Goal: Information Seeking & Learning: Learn about a topic

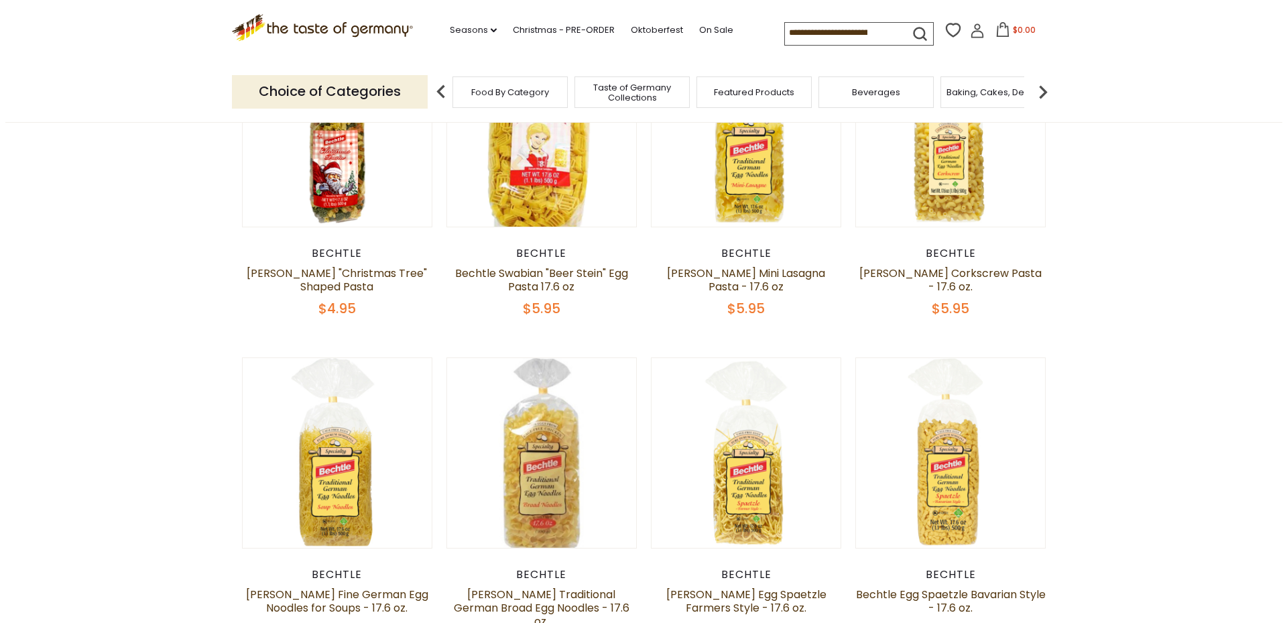
scroll to position [268, 0]
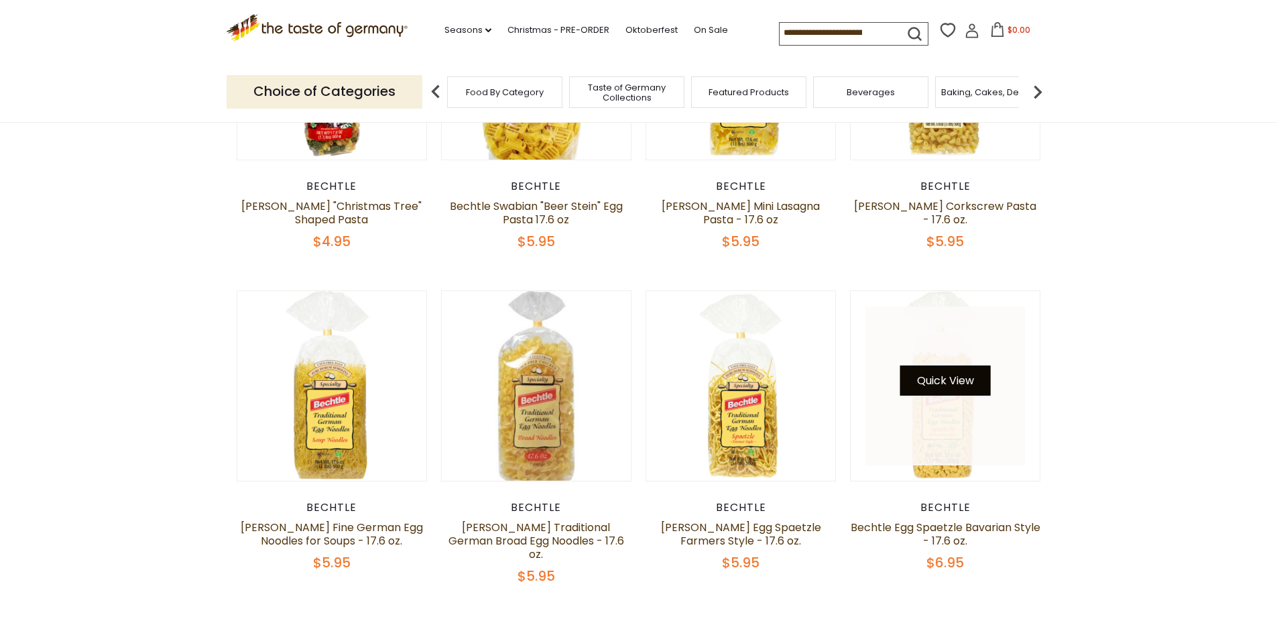
click at [950, 383] on button "Quick View" at bounding box center [945, 380] width 91 height 30
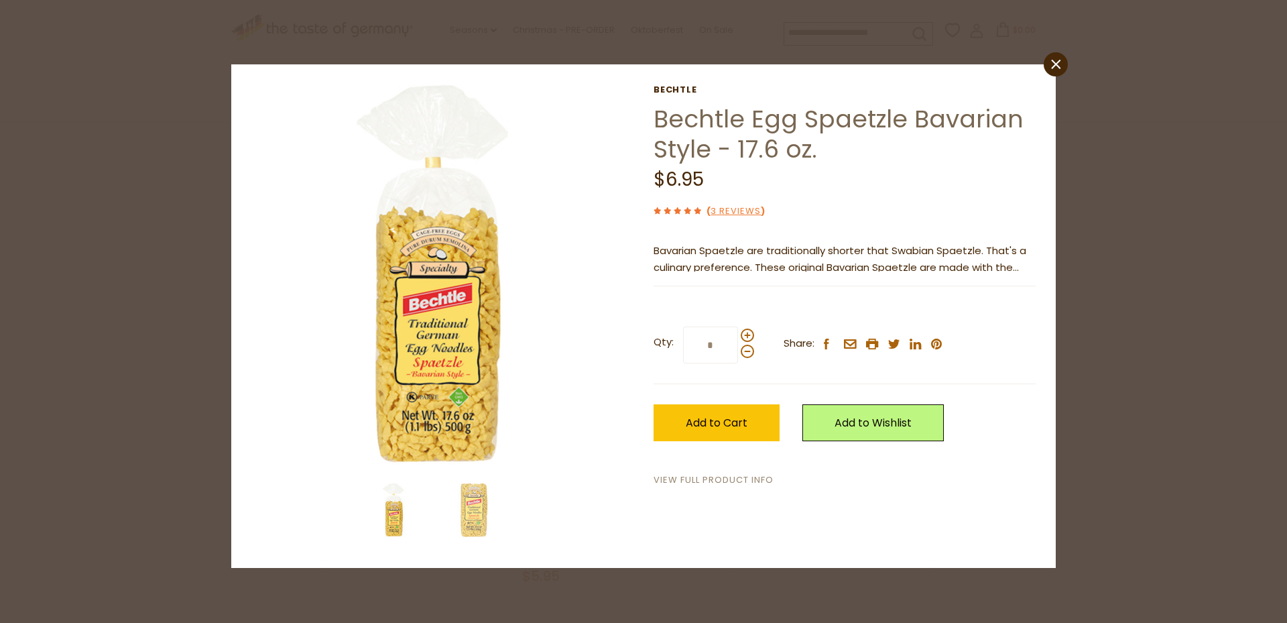
click at [736, 477] on link "View Full Product Info" at bounding box center [714, 480] width 120 height 14
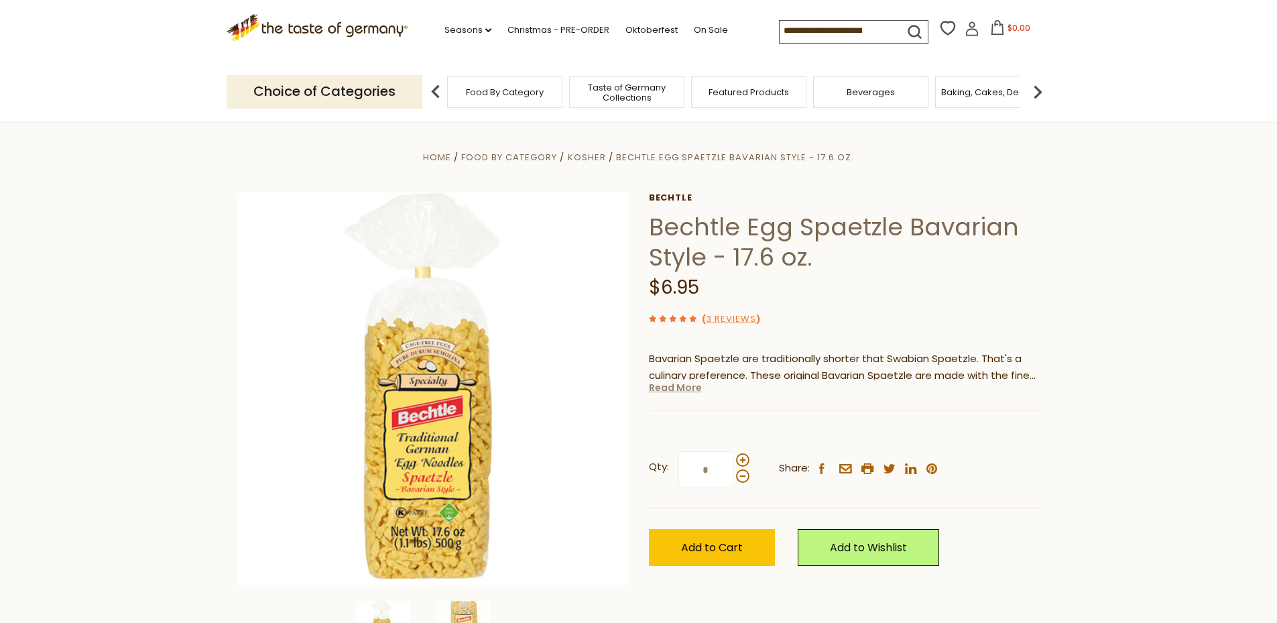
click at [682, 392] on link "Read More" at bounding box center [675, 387] width 53 height 13
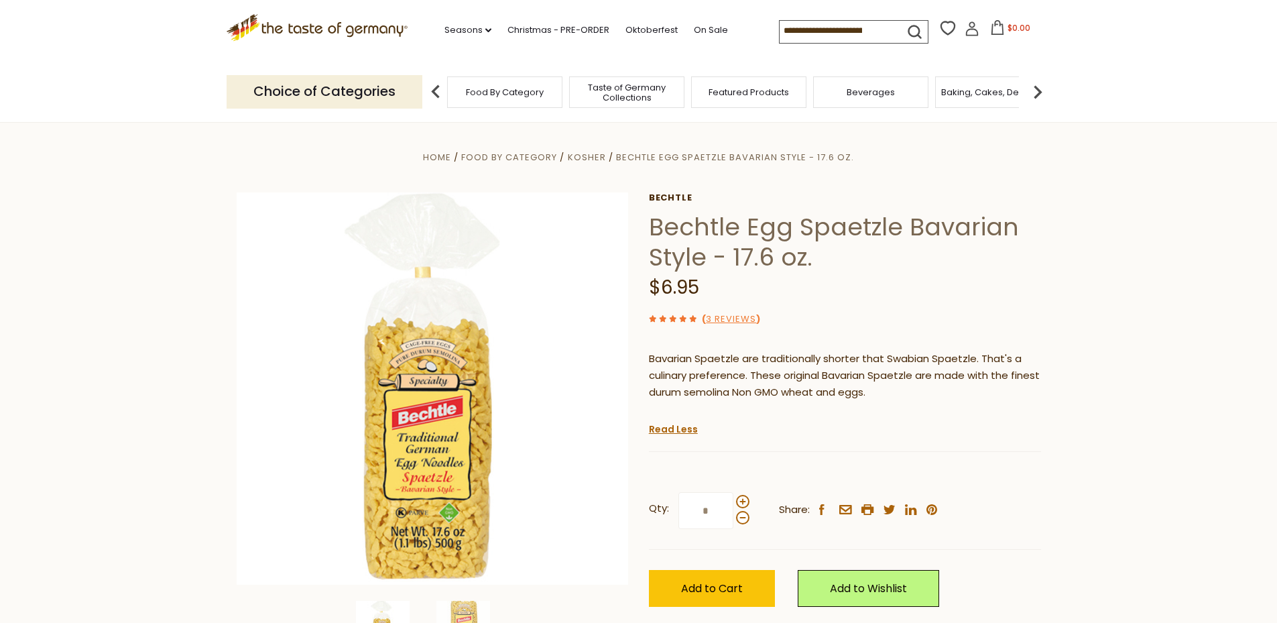
click at [272, 25] on icon ".st0{fill:#EDD300;} .st1{fill:#D33E21;}" at bounding box center [318, 27] width 182 height 27
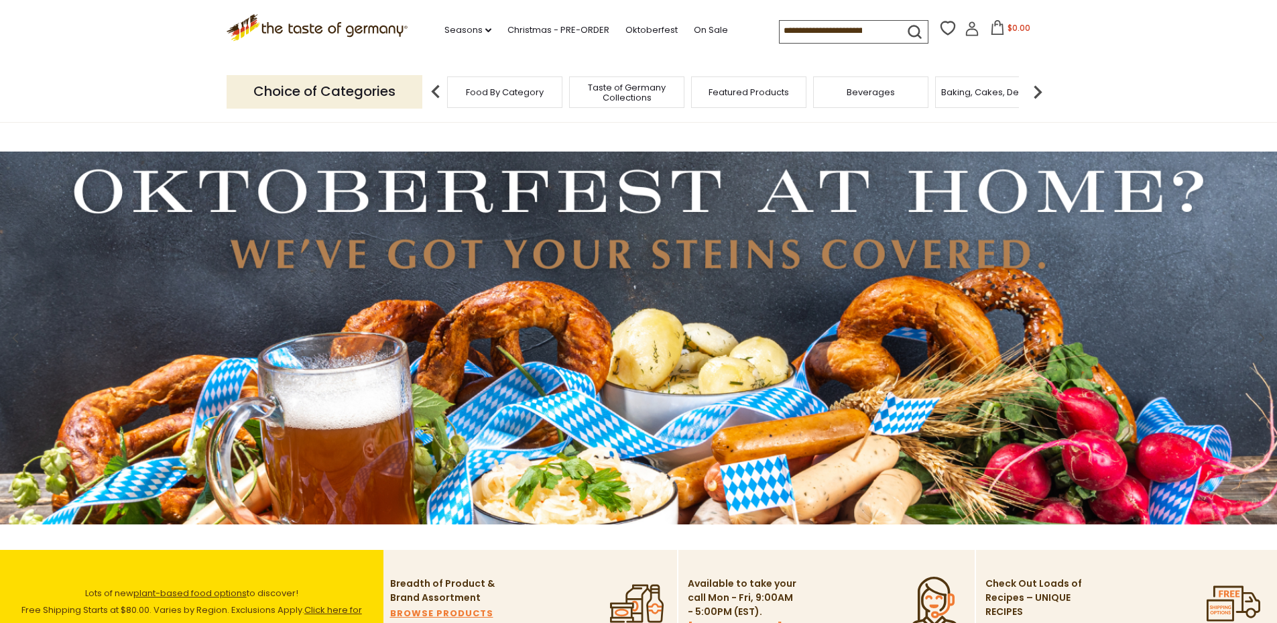
click at [1036, 93] on img at bounding box center [1037, 91] width 27 height 27
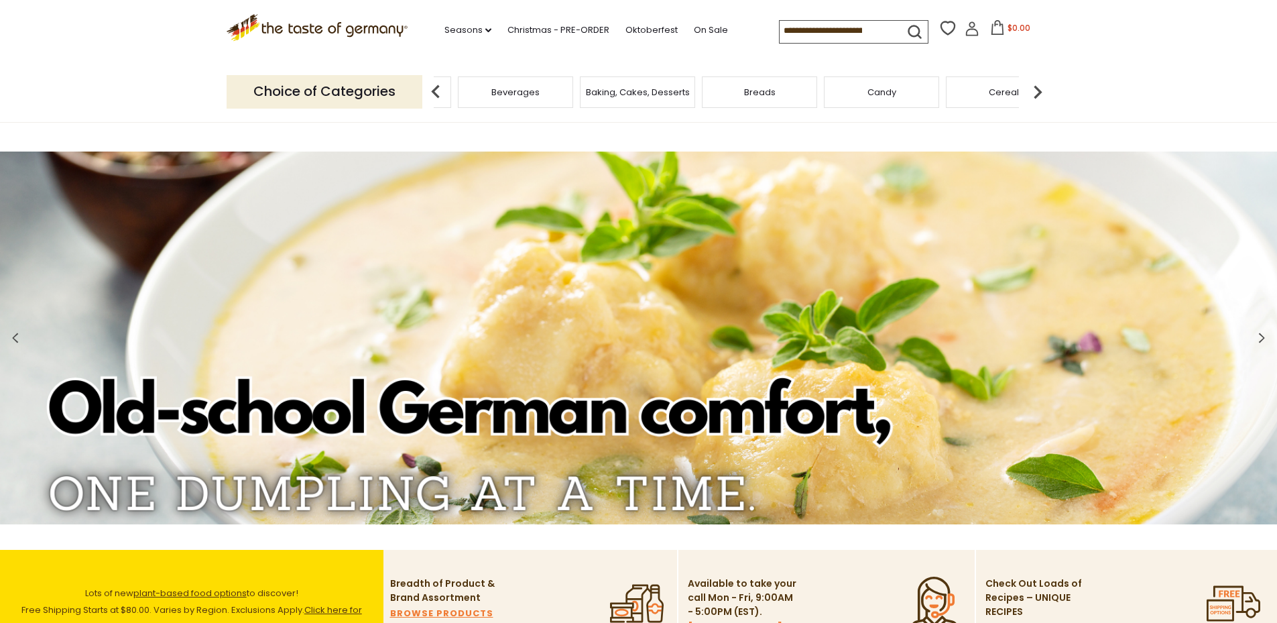
click at [1036, 93] on img at bounding box center [1037, 91] width 27 height 27
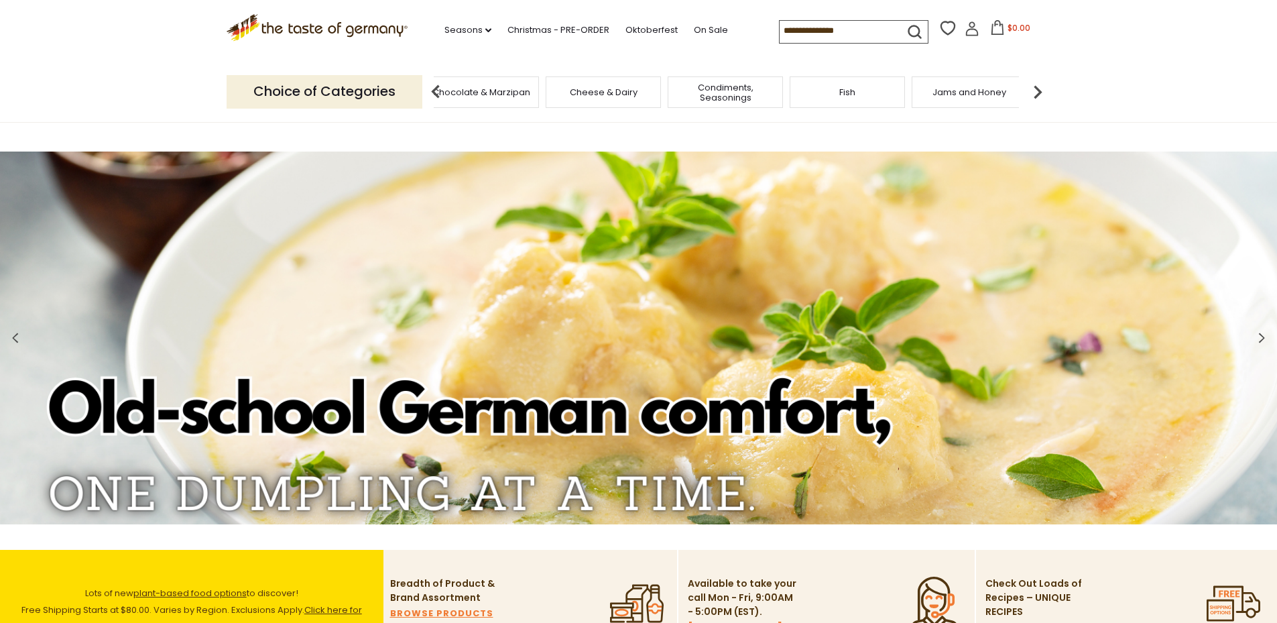
click at [1036, 93] on img at bounding box center [1037, 91] width 27 height 27
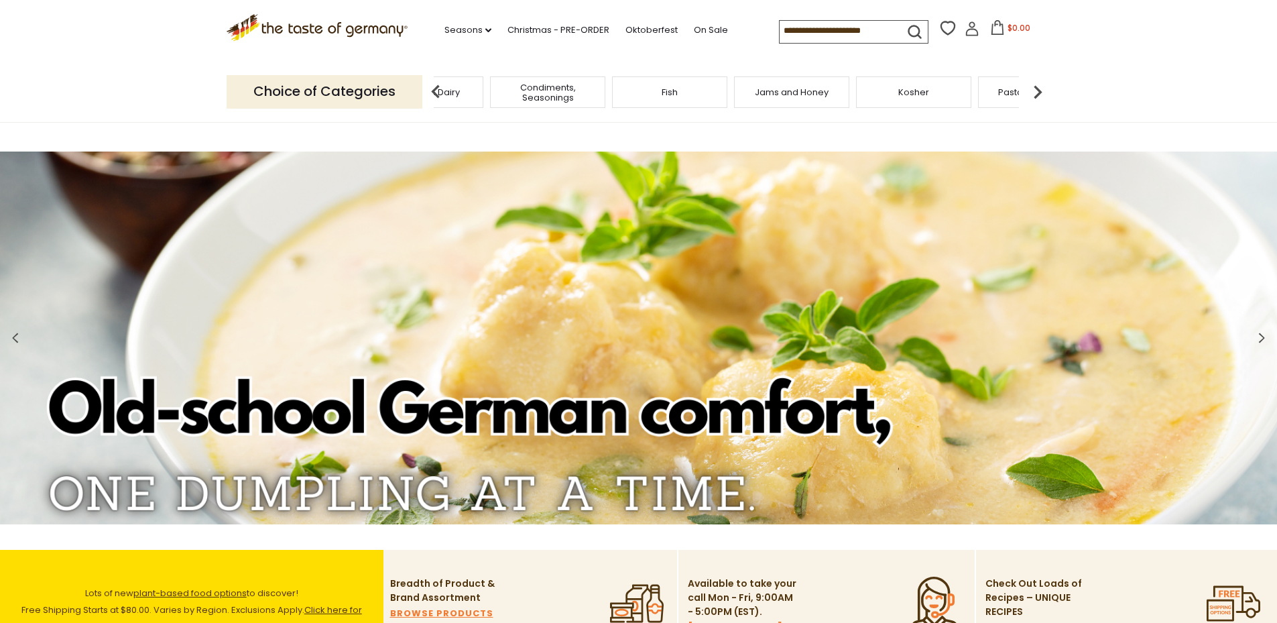
click at [1036, 93] on img at bounding box center [1037, 91] width 27 height 27
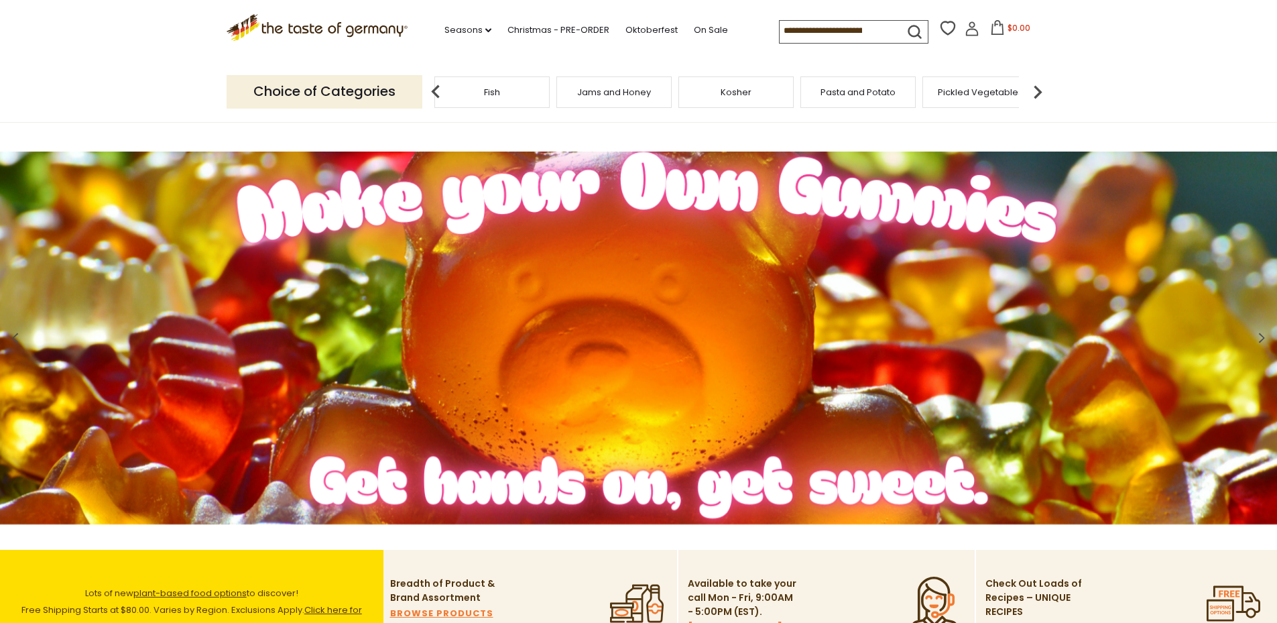
click at [1036, 93] on img at bounding box center [1037, 91] width 27 height 27
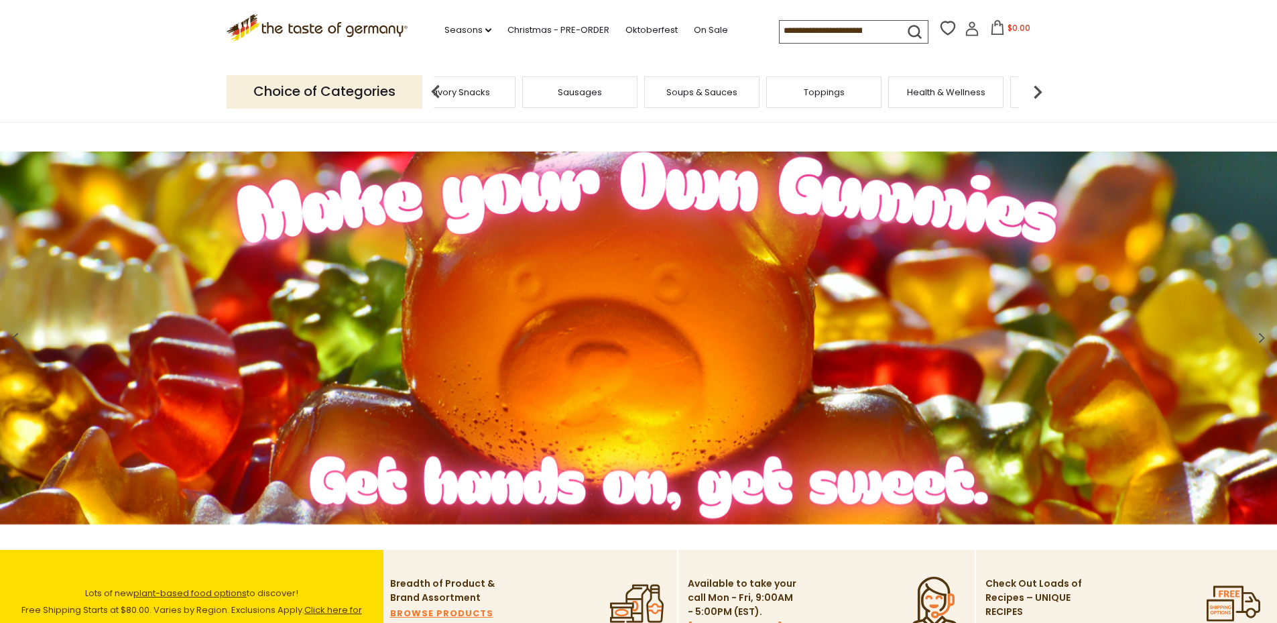
click at [1036, 93] on img at bounding box center [1037, 91] width 27 height 27
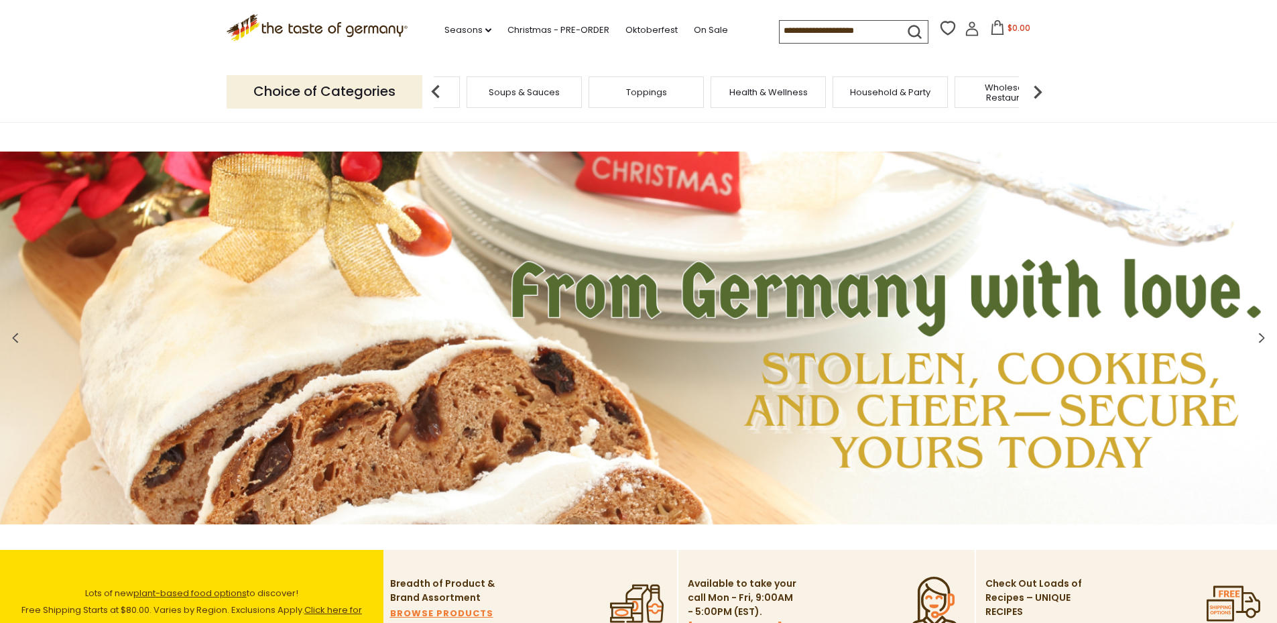
click at [1036, 93] on img at bounding box center [1037, 91] width 27 height 27
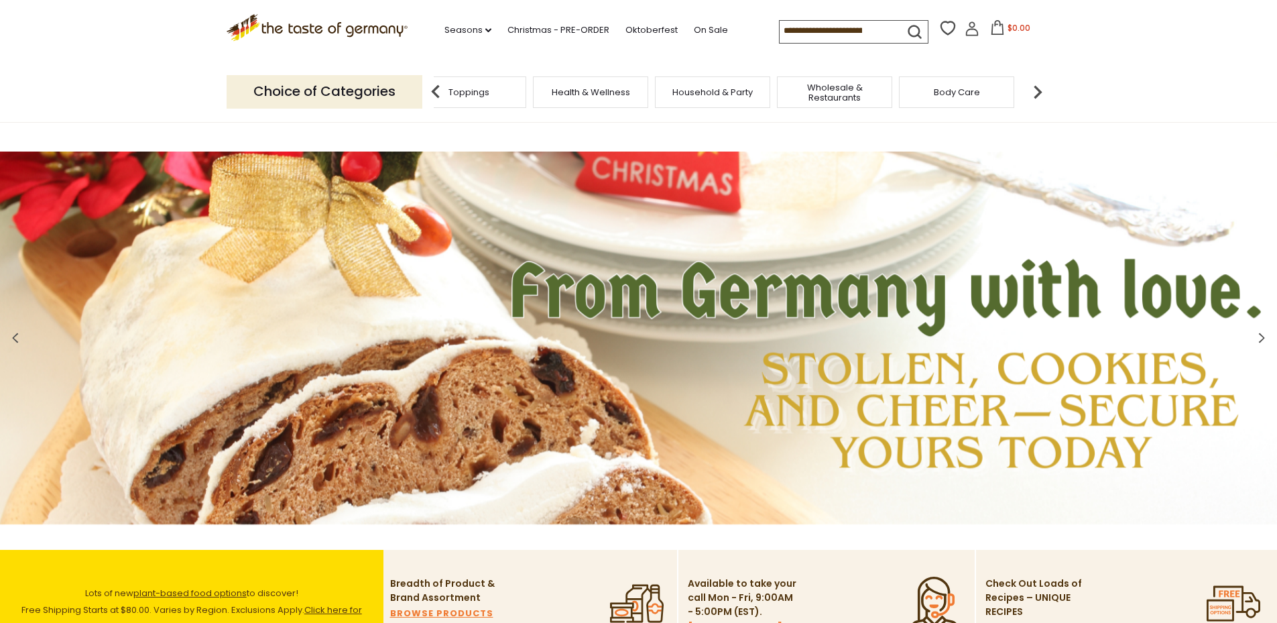
click at [1036, 93] on img at bounding box center [1037, 91] width 27 height 27
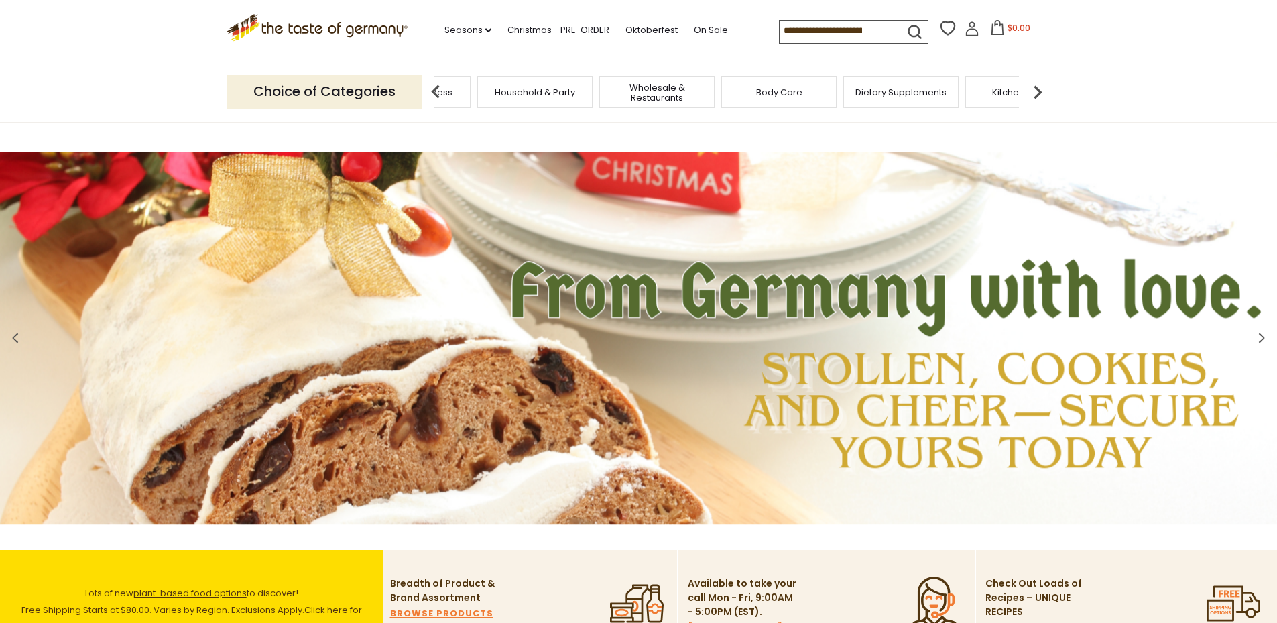
click at [1036, 93] on img at bounding box center [1037, 91] width 27 height 27
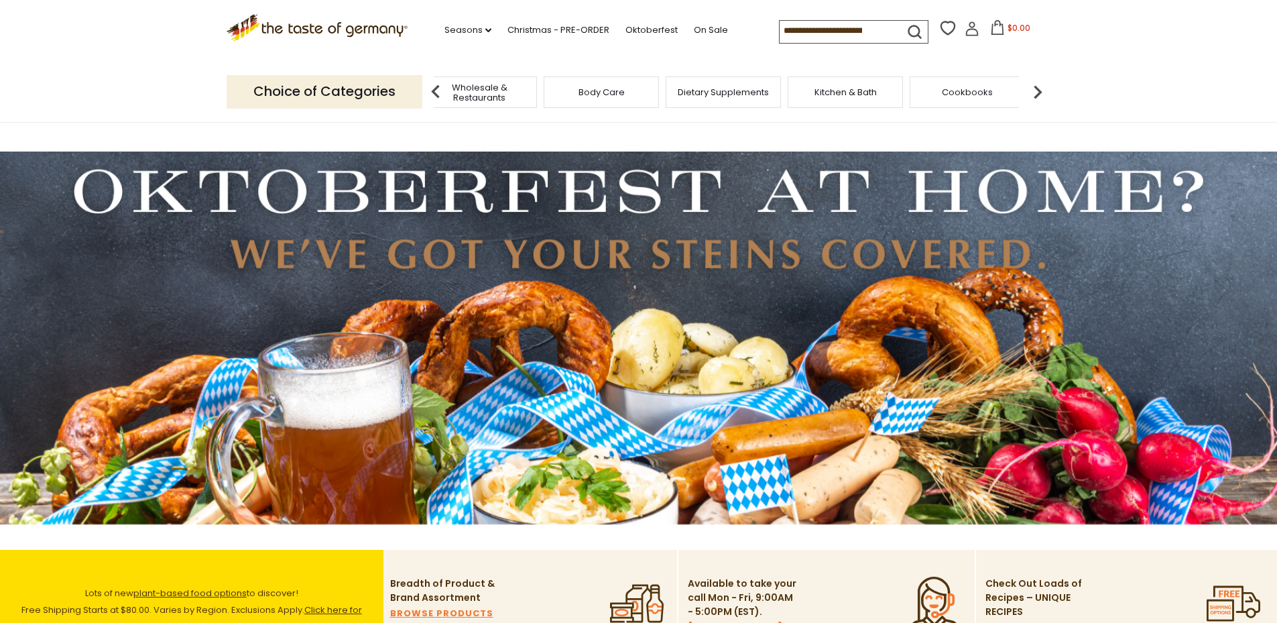
click at [1036, 93] on img at bounding box center [1037, 91] width 27 height 27
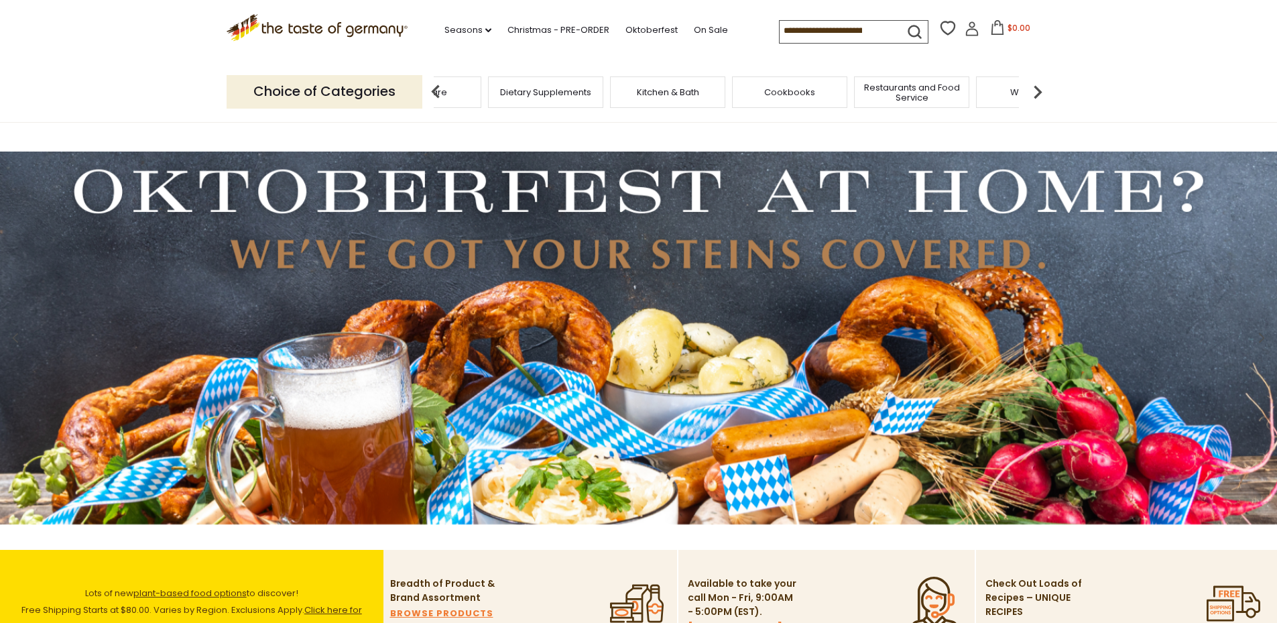
click at [1036, 93] on img at bounding box center [1037, 91] width 27 height 27
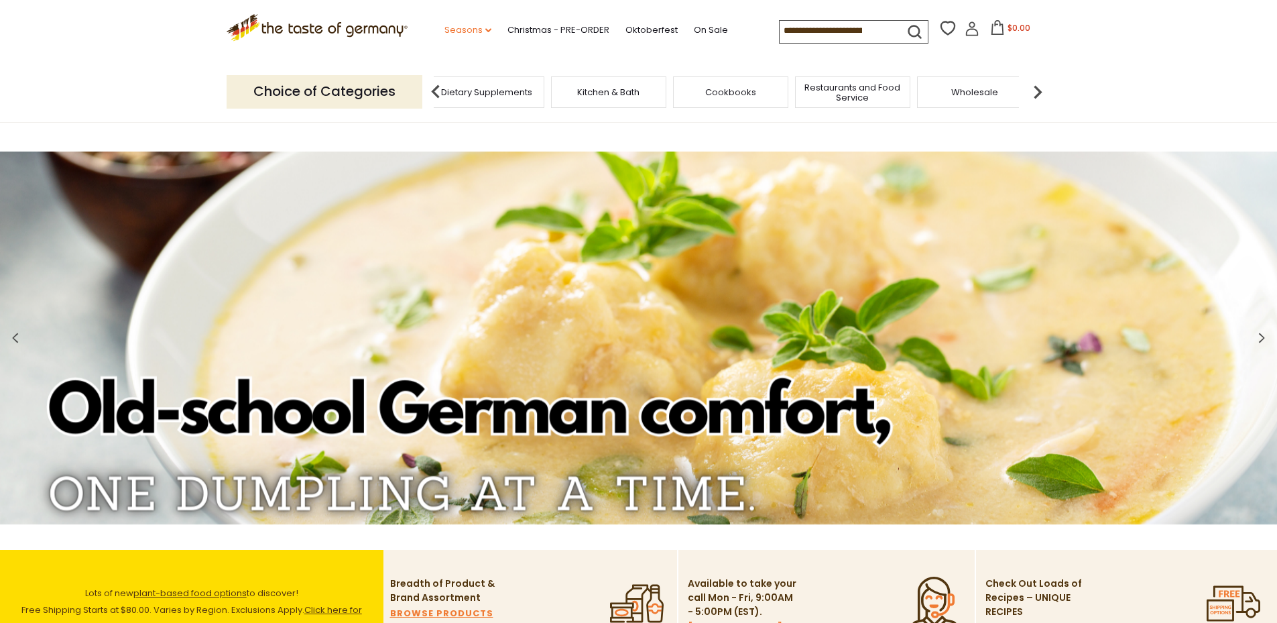
click at [459, 28] on link "Seasons dropdown_arrow" at bounding box center [467, 30] width 47 height 15
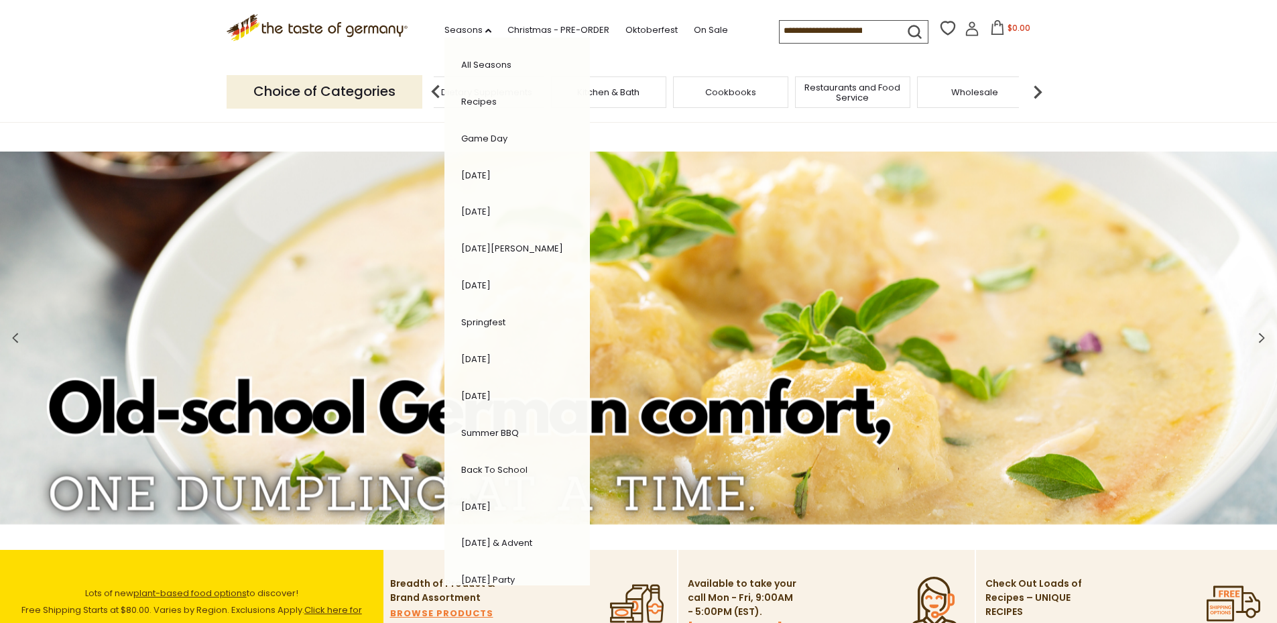
click at [480, 101] on link "Recipes" at bounding box center [479, 101] width 36 height 13
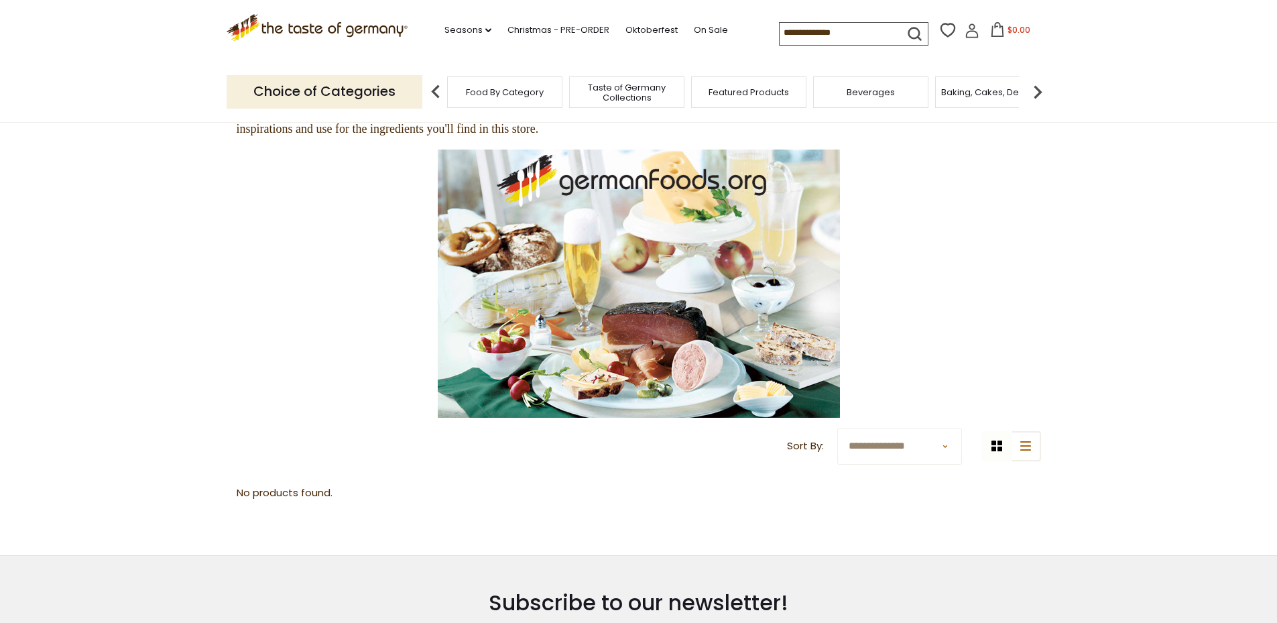
scroll to position [134, 0]
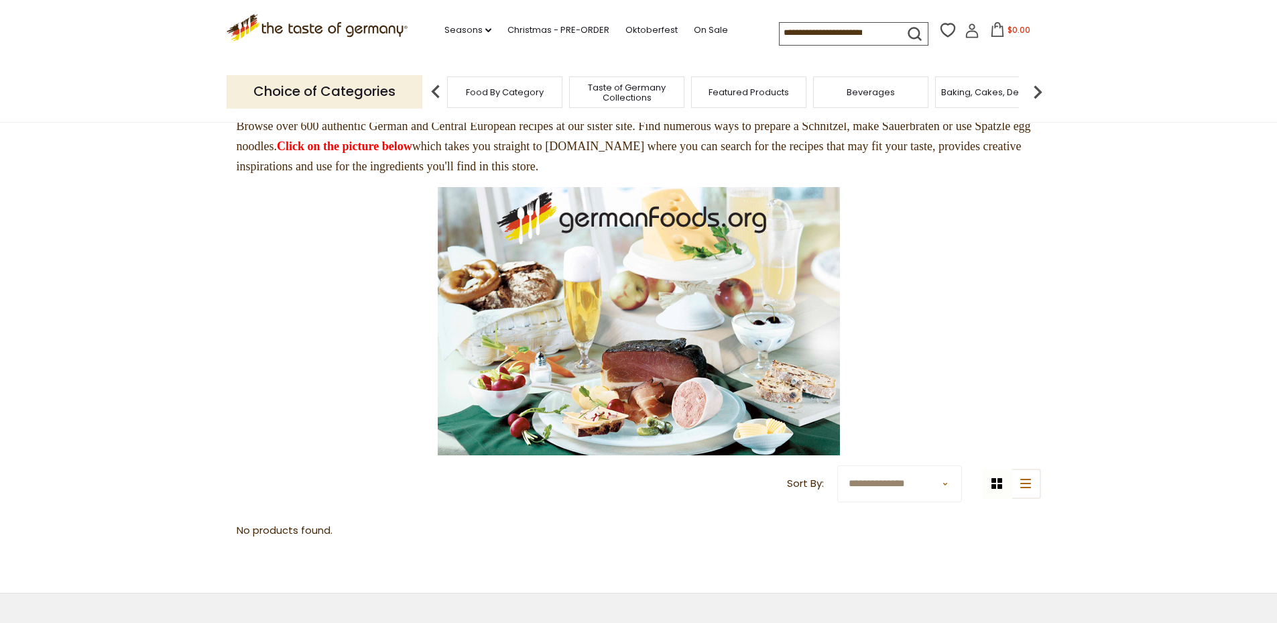
click at [701, 243] on img at bounding box center [639, 321] width 402 height 268
